Goal: Task Accomplishment & Management: Complete application form

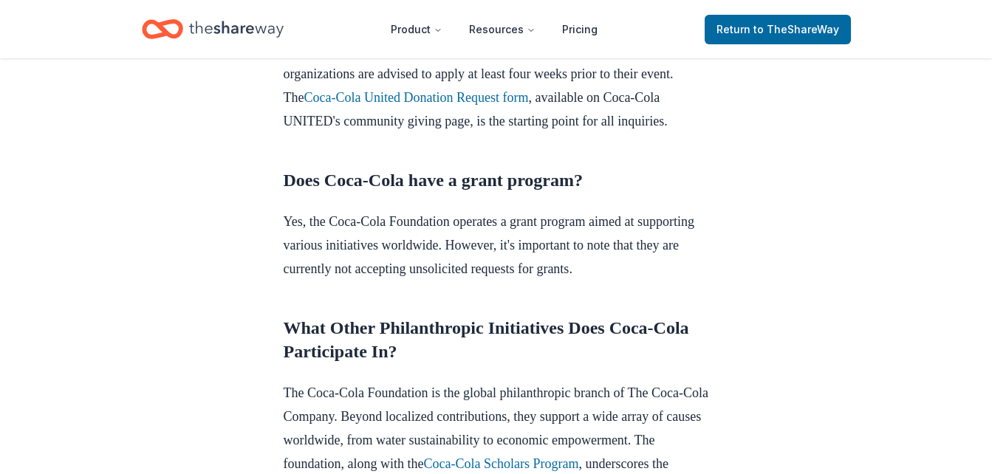
scroll to position [1244, 0]
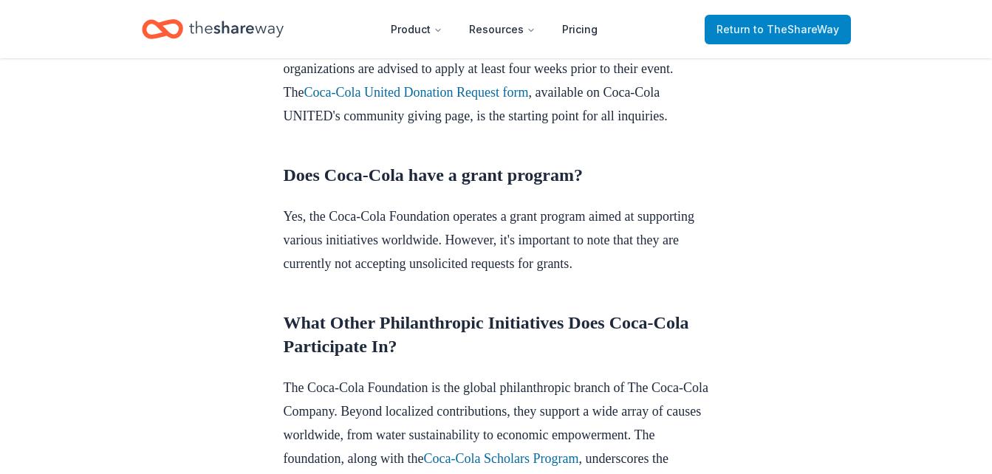
click at [748, 41] on link "Return to TheShareWay" at bounding box center [778, 30] width 146 height 30
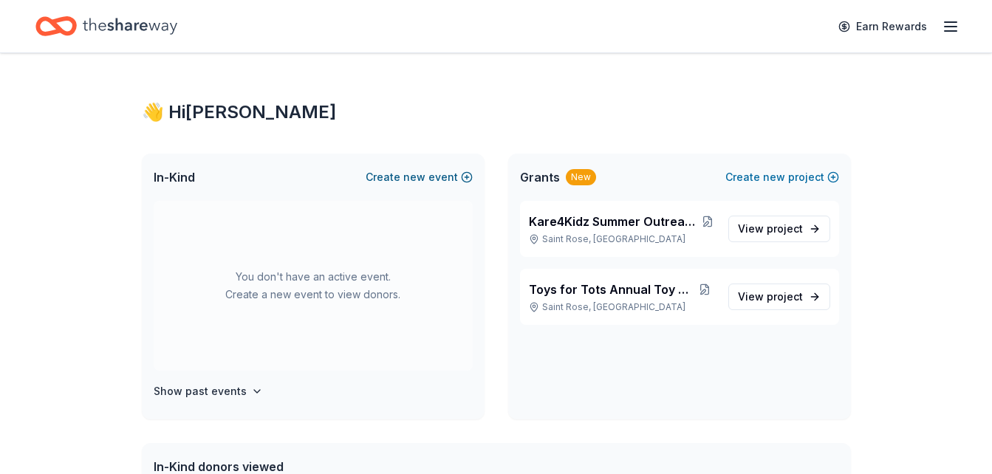
click at [409, 180] on span "new" at bounding box center [414, 177] width 22 height 18
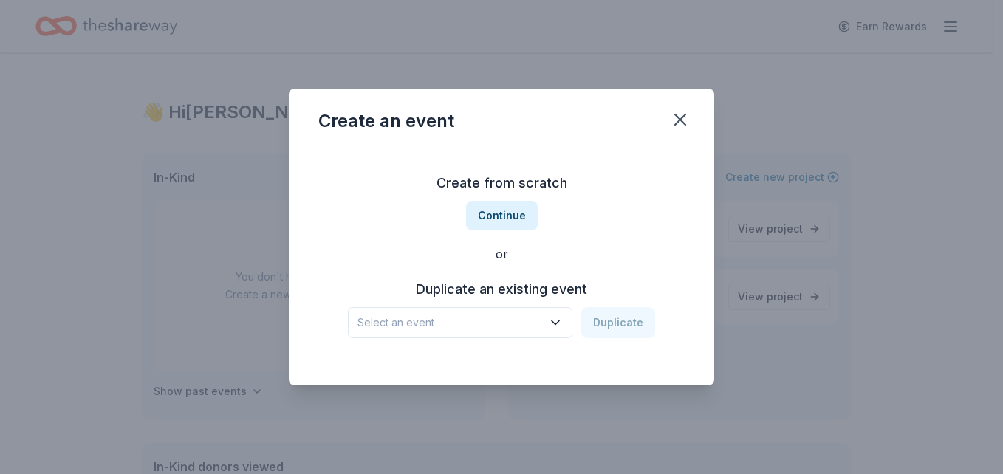
click at [555, 321] on icon "button" at bounding box center [555, 323] width 7 height 4
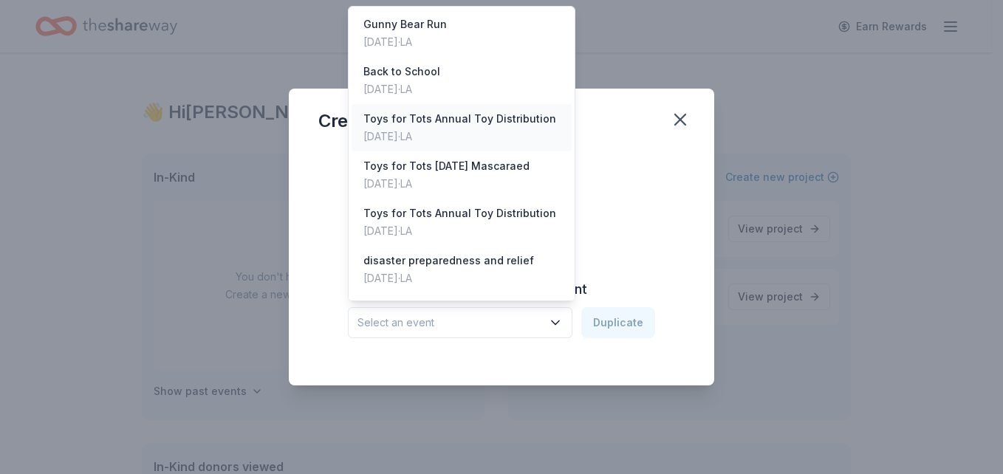
click at [395, 120] on div "Toys for Tots Annual Toy Distribution" at bounding box center [459, 119] width 193 height 18
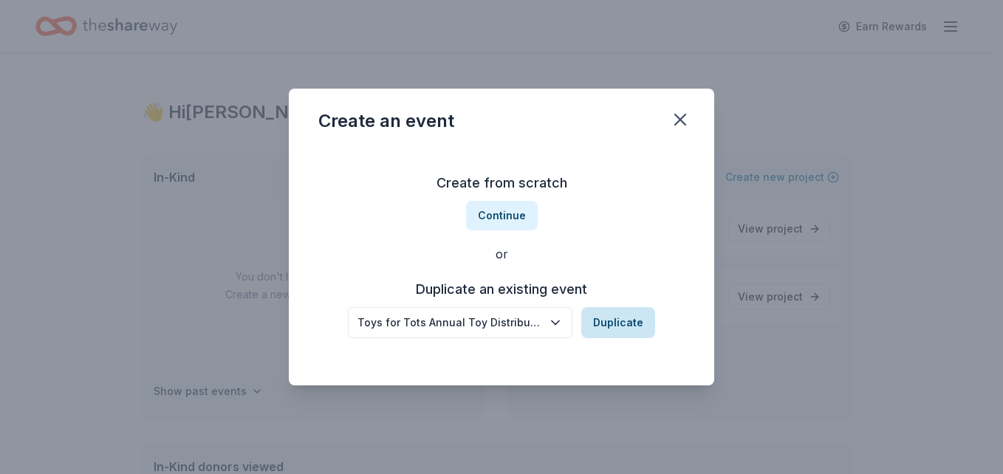
click at [609, 327] on button "Duplicate" at bounding box center [618, 322] width 74 height 31
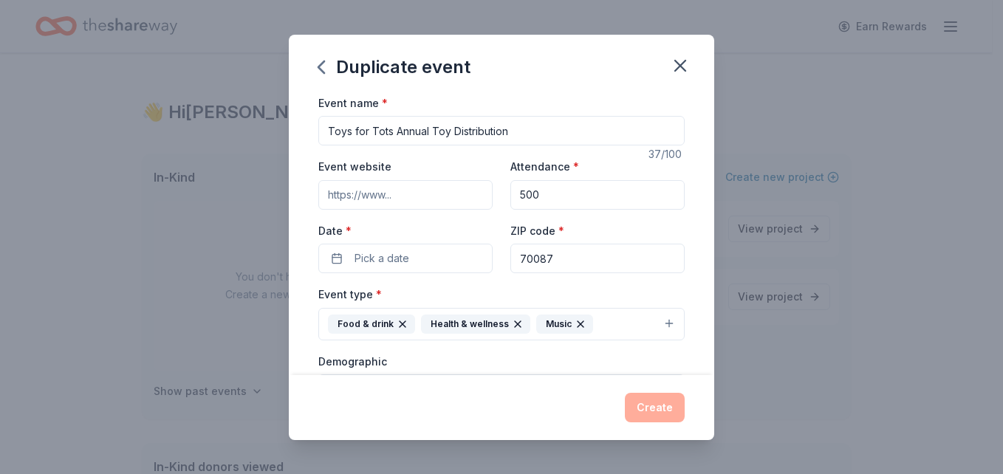
click at [444, 192] on input "Event website" at bounding box center [405, 195] width 174 height 30
click at [564, 199] on input "500" at bounding box center [597, 195] width 174 height 30
click at [510, 193] on input "500" at bounding box center [597, 195] width 174 height 30
type input "1500"
click at [417, 255] on button "Pick a date" at bounding box center [405, 259] width 174 height 30
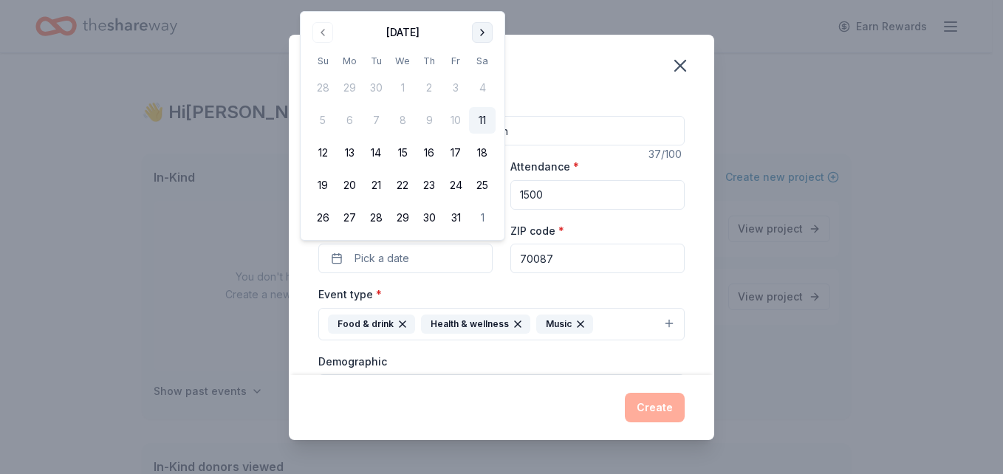
click at [483, 38] on button "Go to next month" at bounding box center [482, 32] width 21 height 21
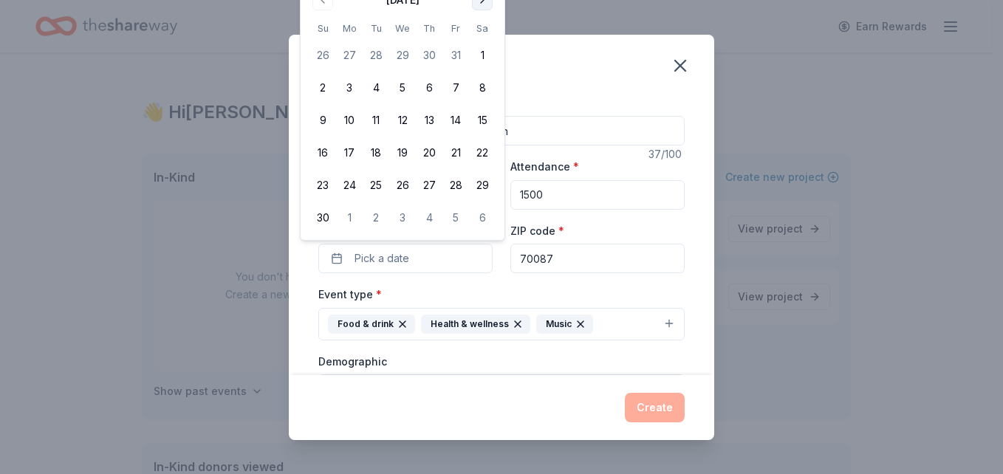
click at [483, 38] on tbody "26 27 28 29 30 31 1 2 3 4 5 6 7 8 9 10 11 12 13 14 15 16 17 18 19 20 21 22 23 2…" at bounding box center [402, 133] width 186 height 195
click at [479, 1] on button "Go to next month" at bounding box center [482, 0] width 21 height 21
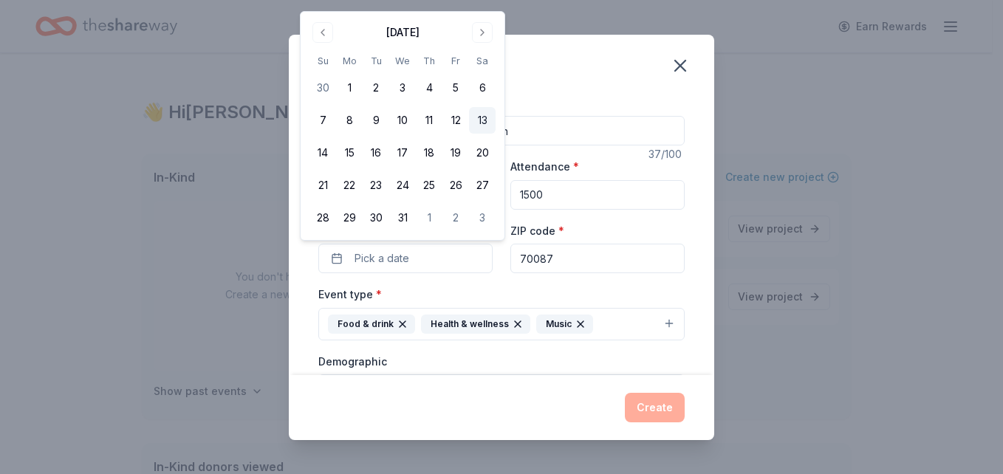
click at [481, 121] on button "13" at bounding box center [482, 120] width 27 height 27
click at [659, 332] on button "Food & drink Health & wellness Music" at bounding box center [501, 324] width 366 height 33
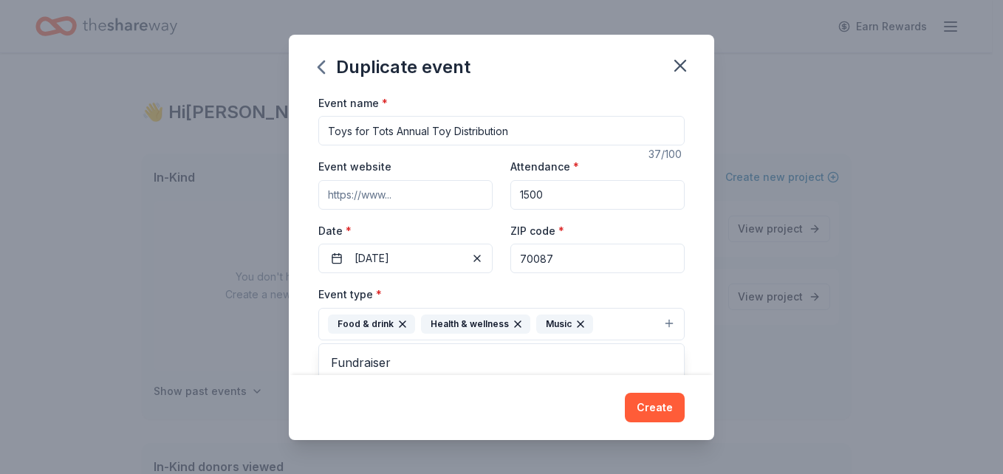
click at [649, 324] on button "Food & drink Health & wellness Music" at bounding box center [501, 324] width 366 height 33
click at [659, 324] on button "Food & drink Health & wellness Music" at bounding box center [501, 324] width 366 height 33
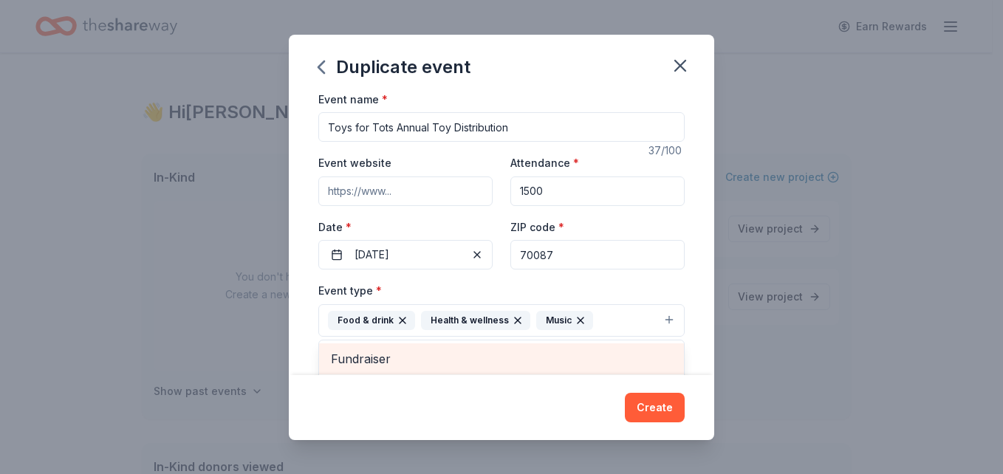
click at [666, 367] on div "Fundraiser" at bounding box center [501, 358] width 365 height 31
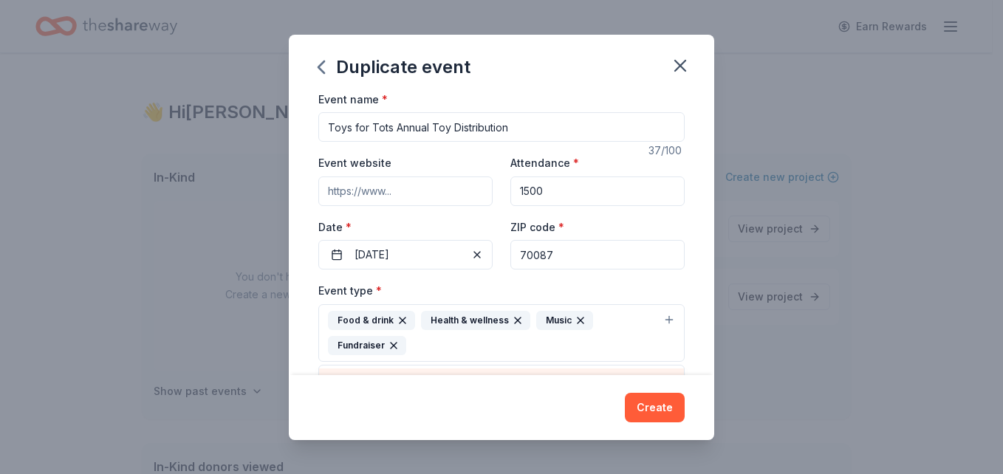
scroll to position [29, 0]
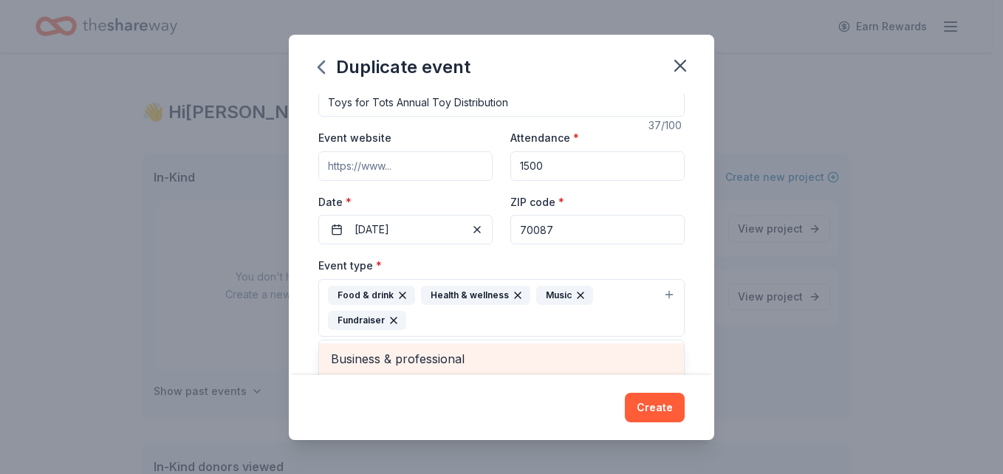
click at [654, 363] on span "Business & professional" at bounding box center [501, 358] width 341 height 19
click at [654, 365] on span "Hobbies" at bounding box center [501, 358] width 341 height 19
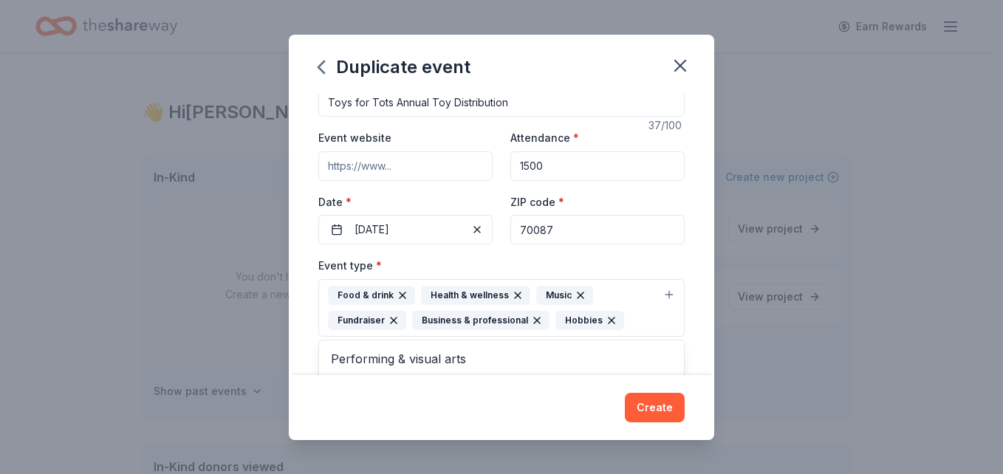
click at [701, 367] on div "Event name * Toys for Tots Annual Toy Distribution 37 /100 Event website Attend…" at bounding box center [501, 234] width 425 height 281
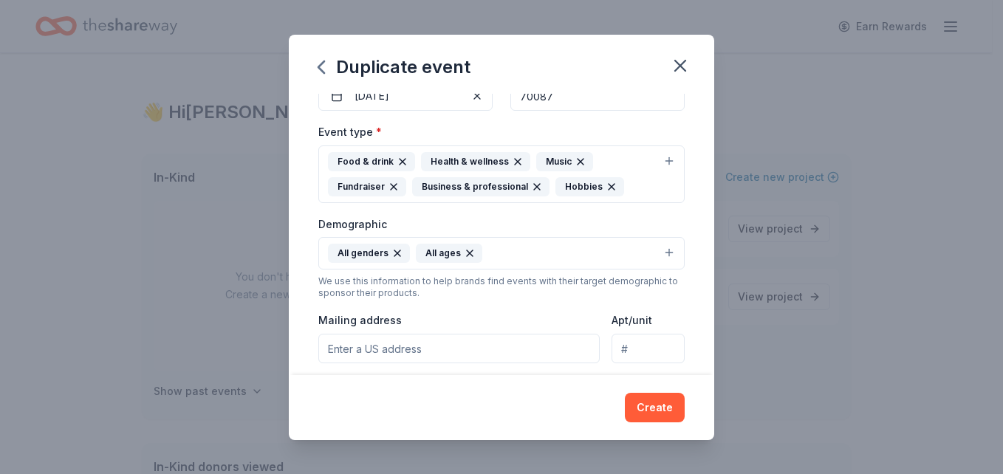
scroll to position [157, 0]
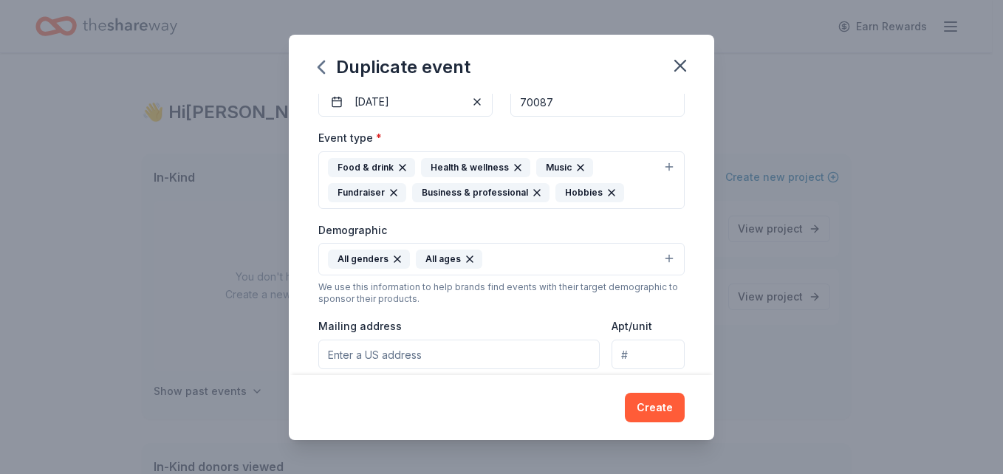
click at [391, 193] on icon "button" at bounding box center [394, 193] width 12 height 12
click at [658, 165] on button "Food & drink Health & wellness Music Business & professional Hobbies" at bounding box center [501, 180] width 366 height 58
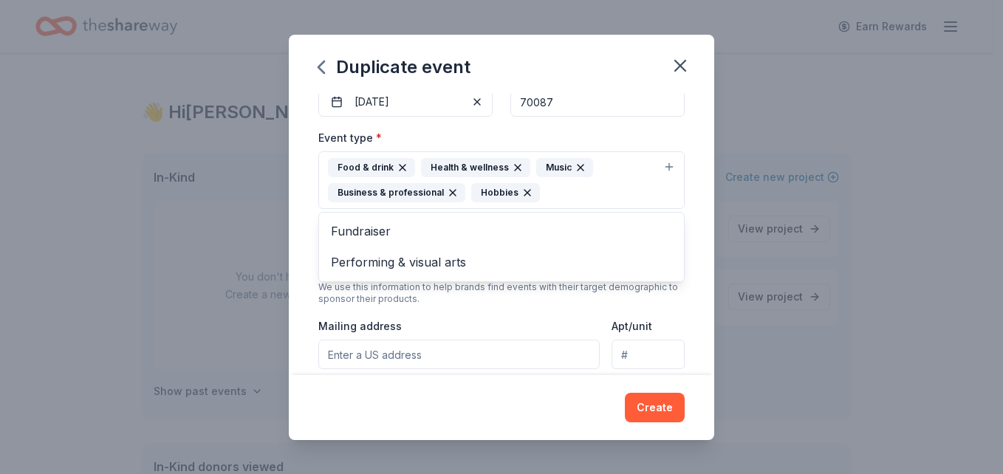
click at [658, 165] on button "Food & drink Health & wellness Music Business & professional Hobbies" at bounding box center [501, 180] width 366 height 58
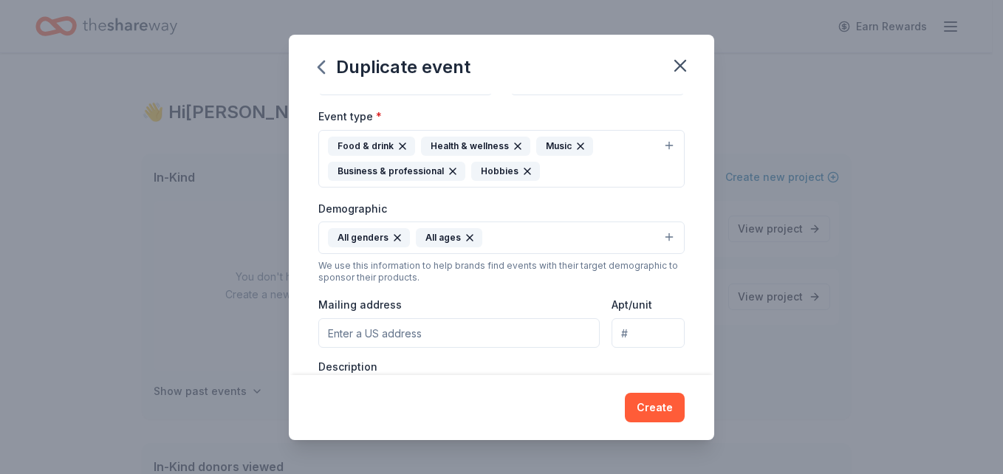
scroll to position [324, 0]
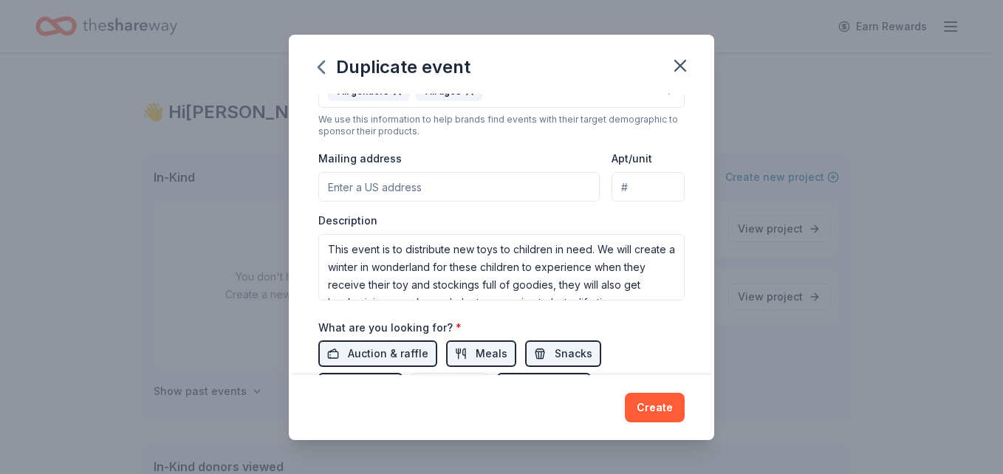
click at [476, 182] on input "Mailing address" at bounding box center [458, 187] width 281 height 30
type input "509 Turtle Creek Ln, St Rose, LA 70087, USA"
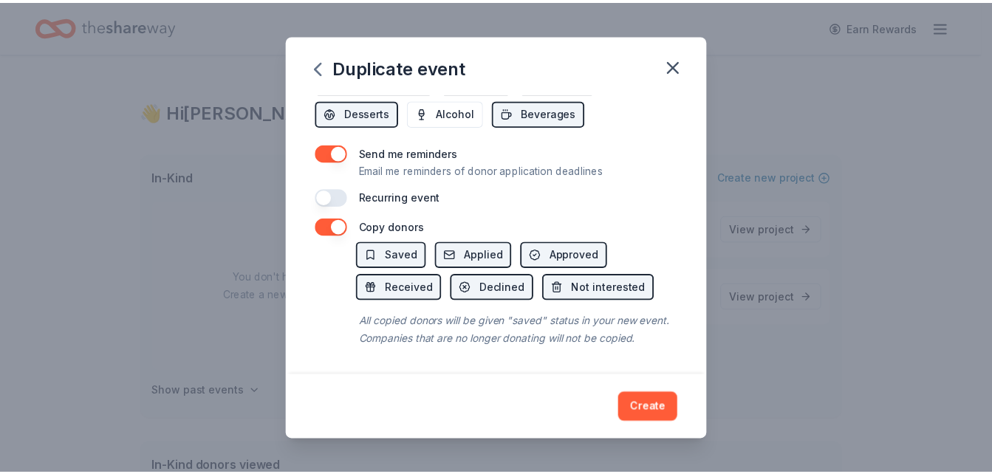
scroll to position [615, 0]
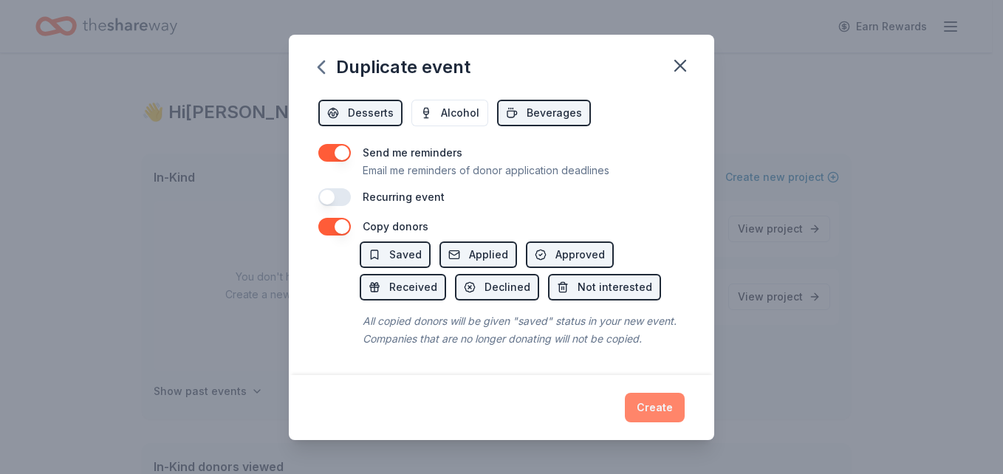
click at [646, 411] on button "Create" at bounding box center [655, 408] width 60 height 30
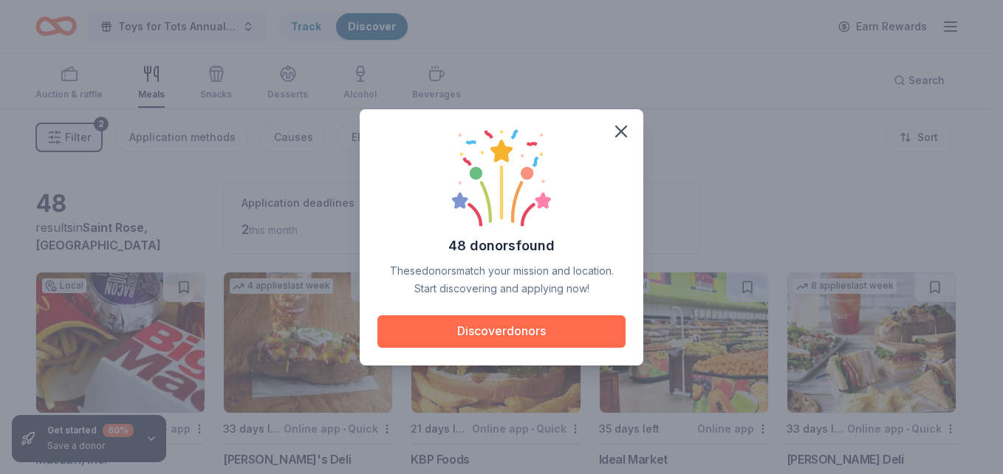
click at [578, 327] on button "Discover donors" at bounding box center [501, 331] width 248 height 33
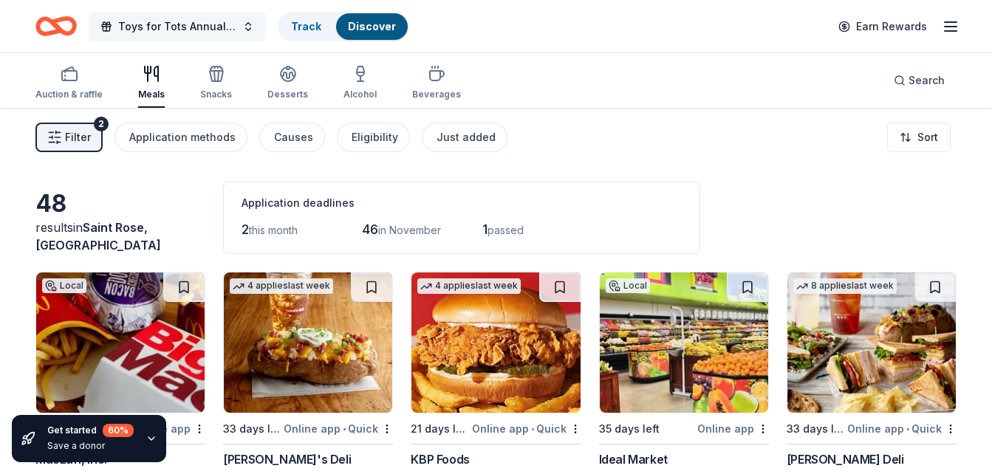
click at [240, 27] on button "Toys for Tots Annual Toy Distribution" at bounding box center [177, 27] width 177 height 30
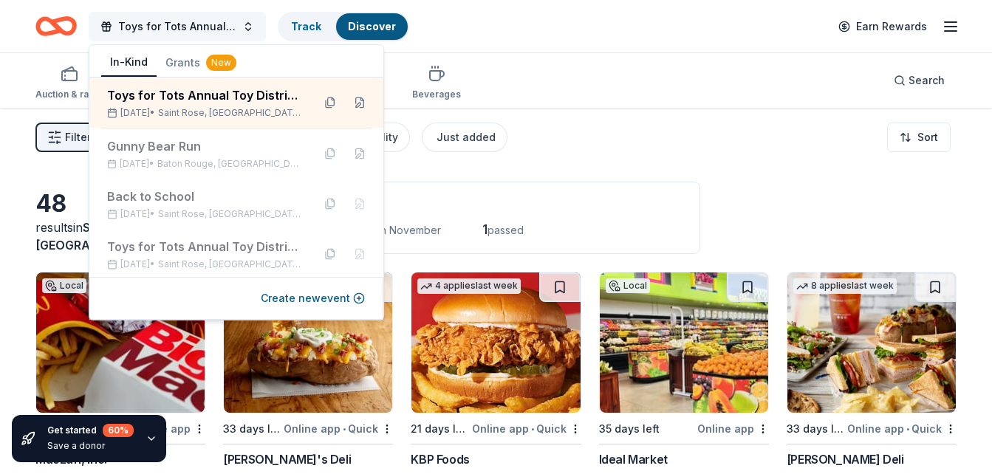
click at [243, 34] on button "Toys for Tots Annual Toy Distribution" at bounding box center [177, 27] width 177 height 30
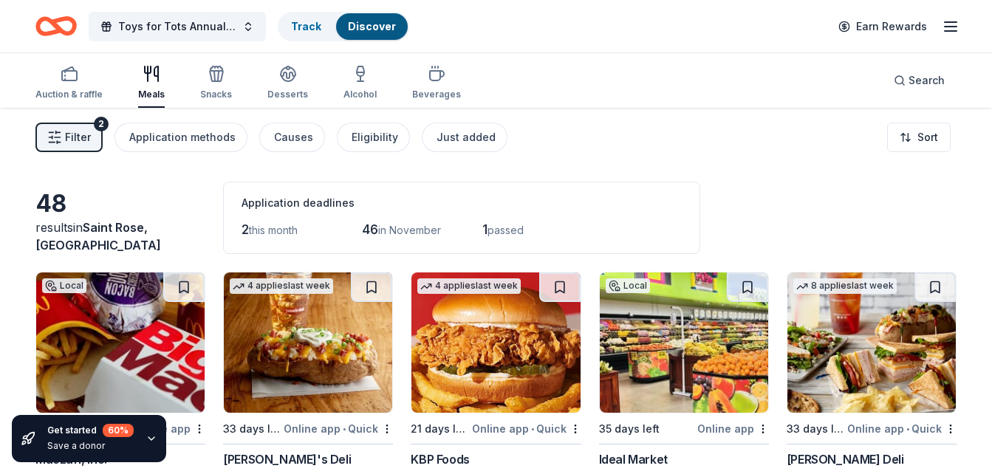
click at [61, 27] on icon "Home" at bounding box center [55, 26] width 41 height 35
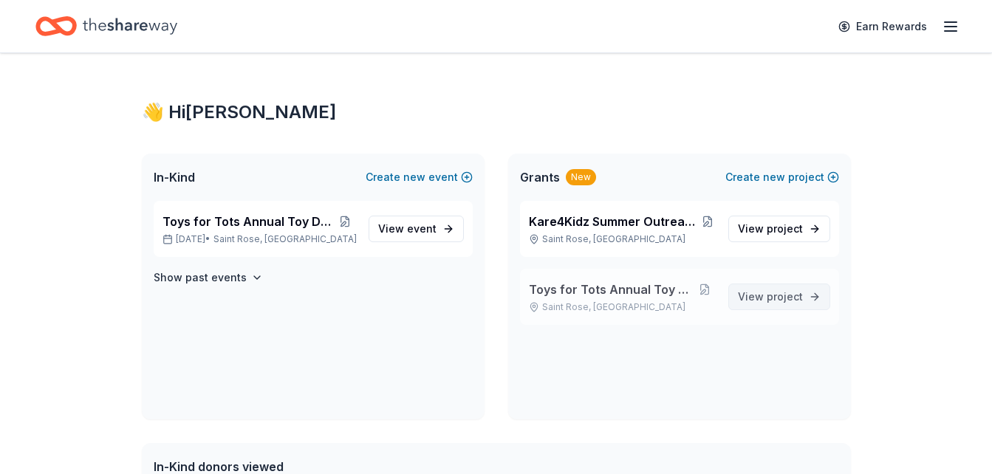
click at [752, 297] on span "View project" at bounding box center [770, 297] width 65 height 18
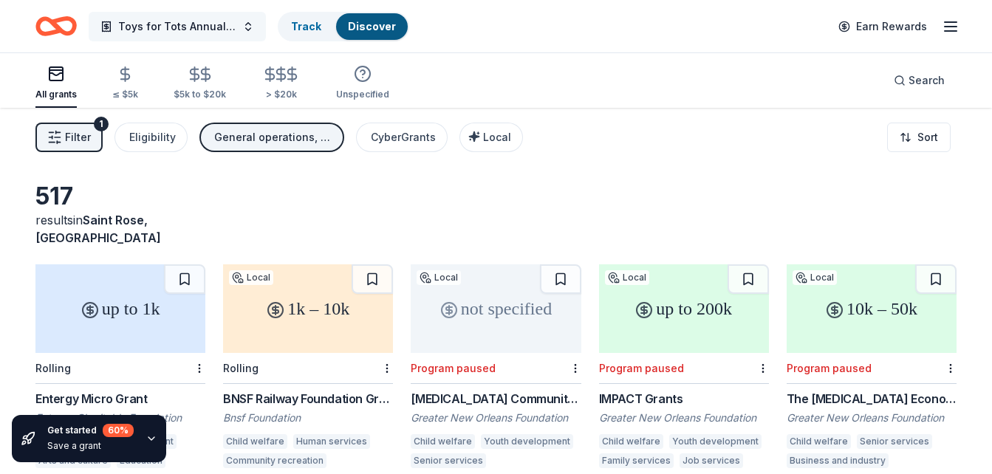
click at [225, 33] on span "Toys for Tots Annual Toy Distribution" at bounding box center [177, 27] width 118 height 18
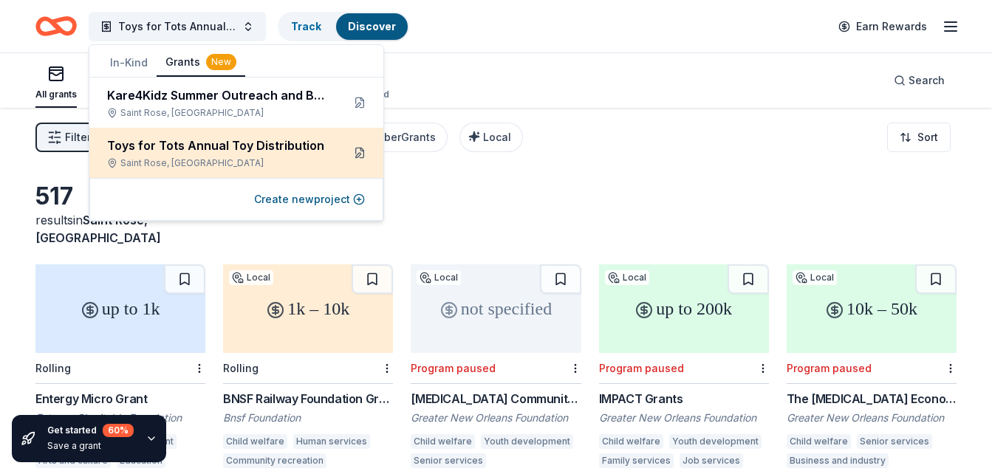
click at [358, 152] on button at bounding box center [360, 153] width 24 height 24
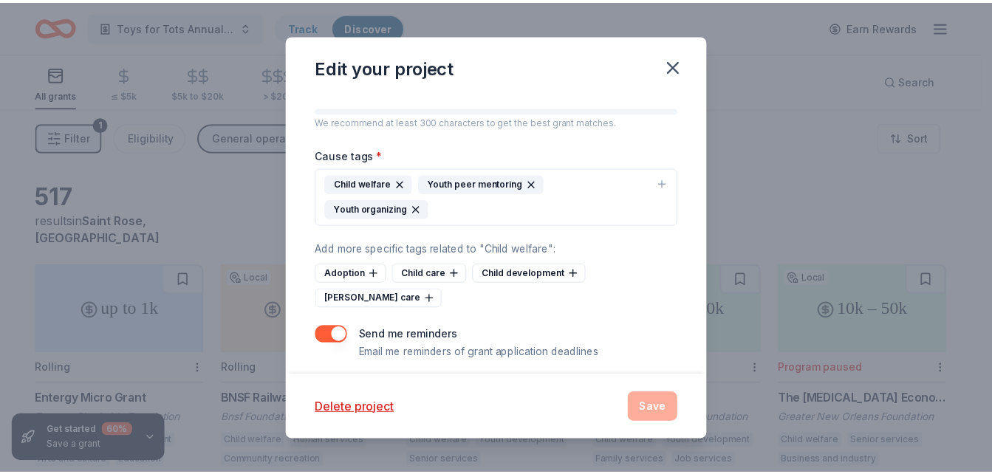
scroll to position [380, 0]
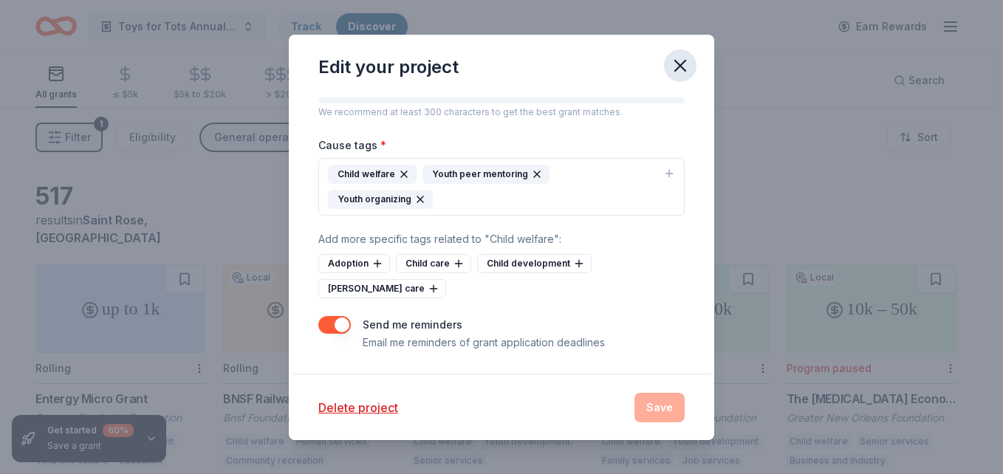
click at [687, 63] on icon "button" at bounding box center [680, 65] width 21 height 21
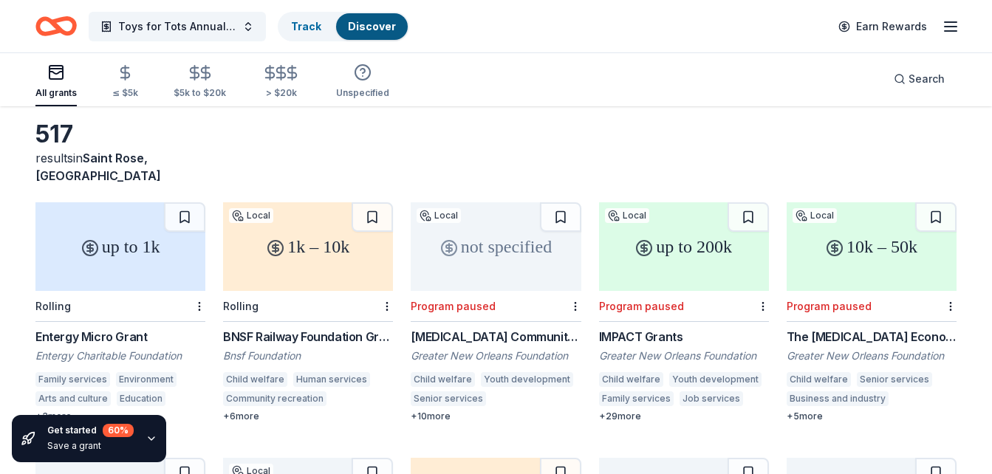
scroll to position [64, 0]
click at [504, 326] on div "Norco Community Fund" at bounding box center [496, 335] width 170 height 18
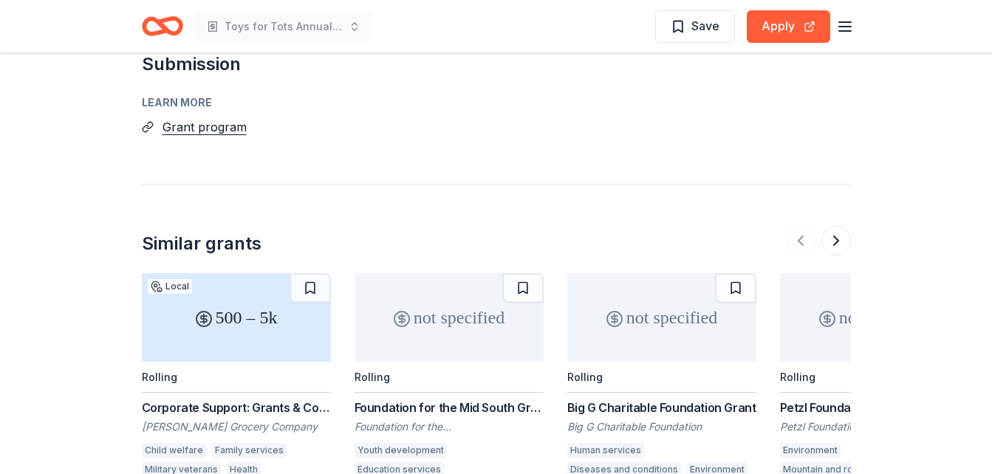
scroll to position [1270, 0]
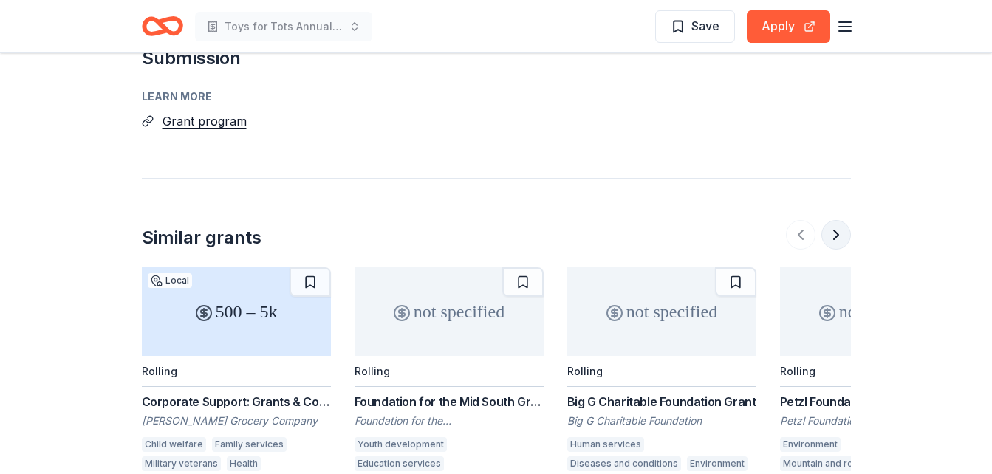
click at [838, 220] on button at bounding box center [836, 235] width 30 height 30
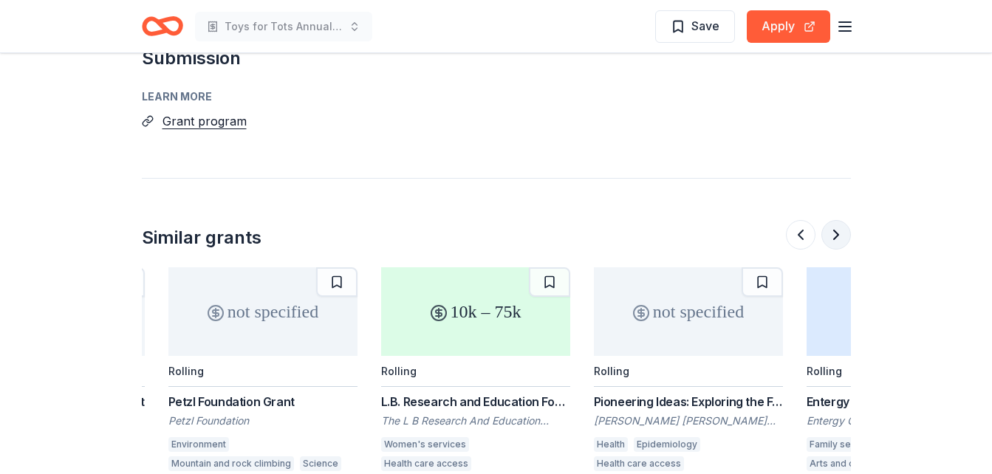
scroll to position [0, 638]
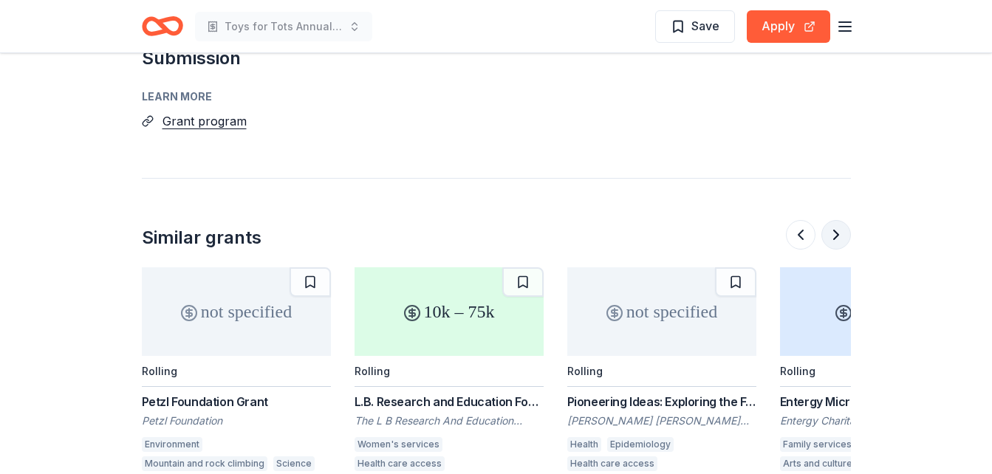
click at [841, 220] on button at bounding box center [836, 235] width 30 height 30
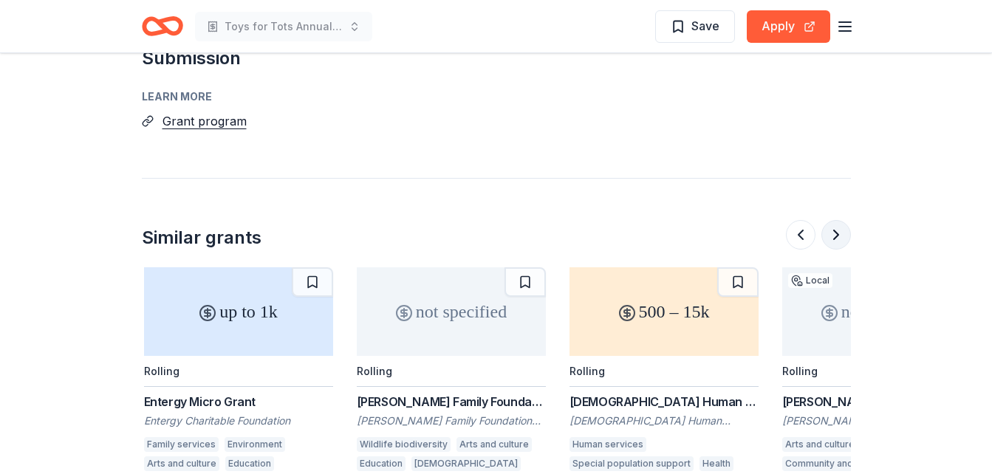
scroll to position [0, 1276]
click at [183, 356] on div "Rolling" at bounding box center [236, 371] width 189 height 31
click at [831, 220] on button at bounding box center [836, 235] width 30 height 30
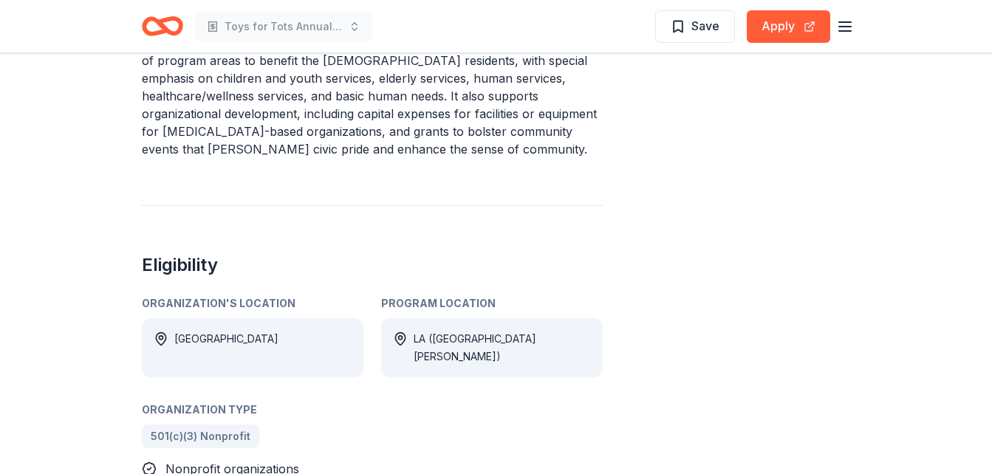
scroll to position [609, 0]
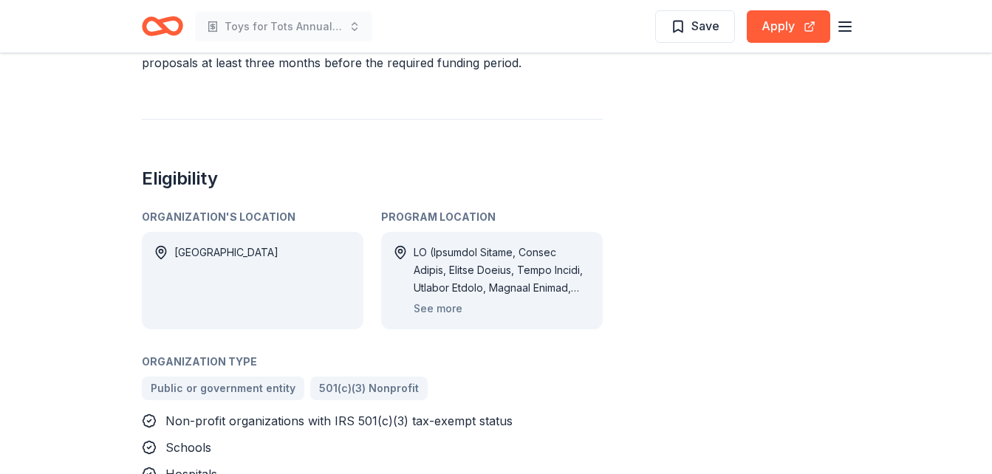
scroll to position [530, 0]
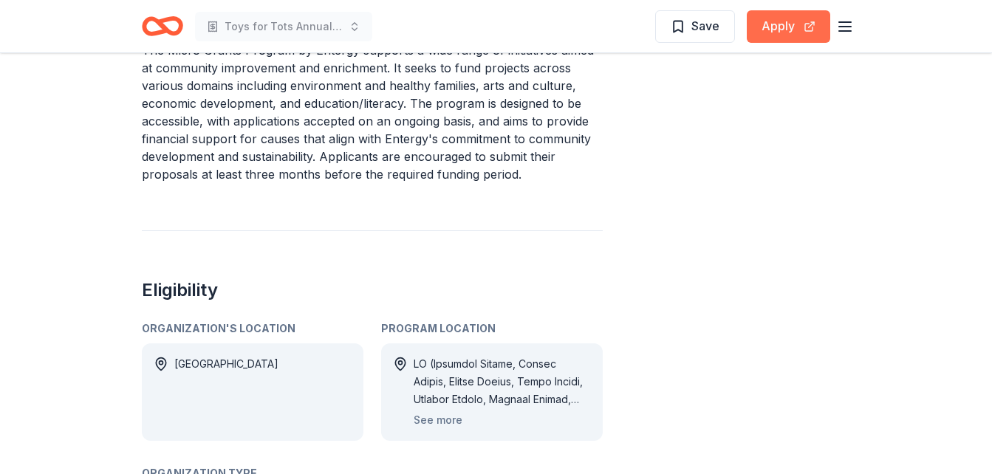
click at [794, 38] on button "Apply" at bounding box center [788, 26] width 83 height 33
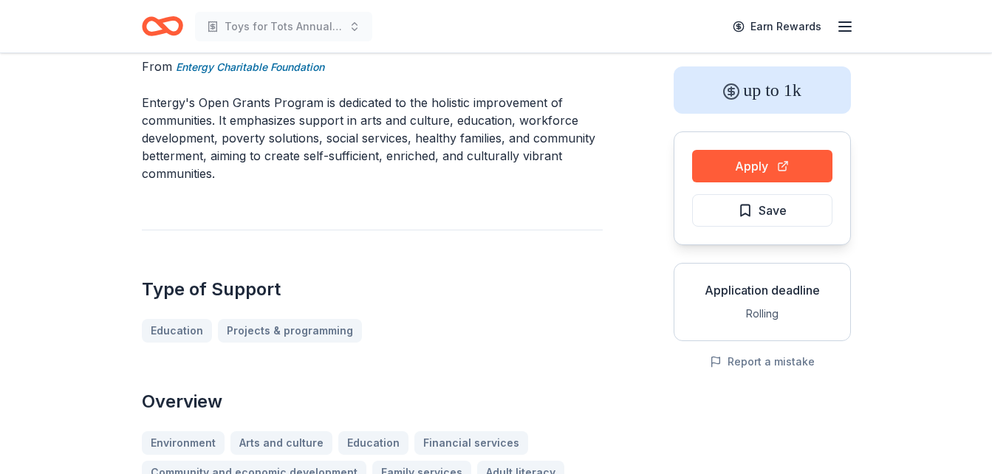
scroll to position [58, 0]
